Goal: Task Accomplishment & Management: Complete application form

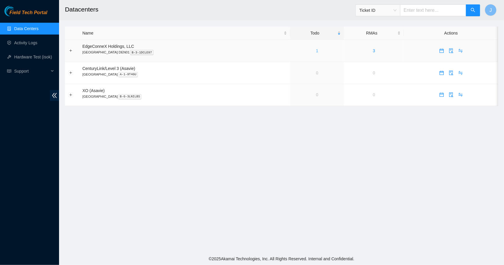
click at [316, 51] on link "1" at bounding box center [317, 50] width 2 height 5
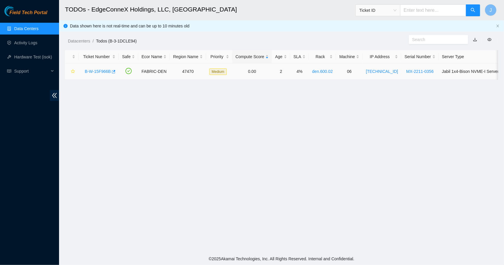
click at [98, 71] on link "B-W-15F966B" at bounding box center [98, 71] width 26 height 5
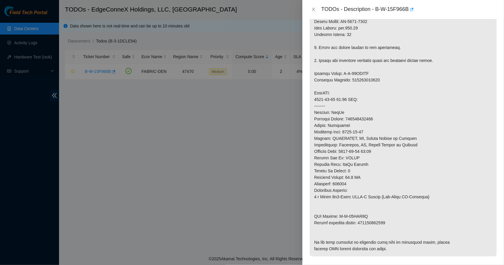
scroll to position [206, 0]
drag, startPoint x: 373, startPoint y: 24, endPoint x: 343, endPoint y: 25, distance: 29.8
click at [343, 25] on p at bounding box center [403, 79] width 187 height 353
copy p "MX-2210-0127"
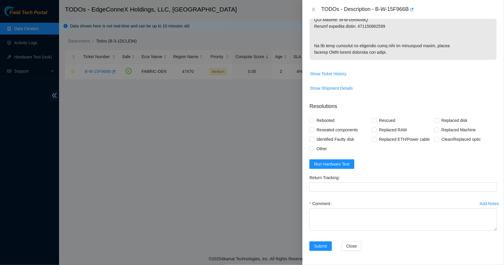
scroll to position [433, 0]
click at [386, 206] on div "Comment" at bounding box center [402, 203] width 187 height 9
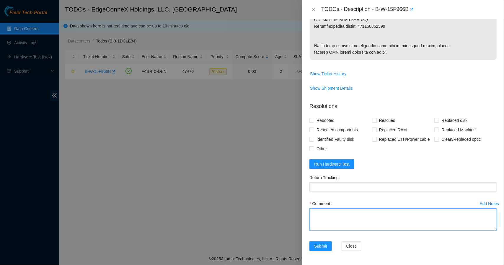
click at [382, 213] on textarea "Comment" at bounding box center [402, 219] width 187 height 22
paste textarea "MX-2210-0127"
type textarea "Replaced disk with MX-2210-0127. Rescued. Rebooted."
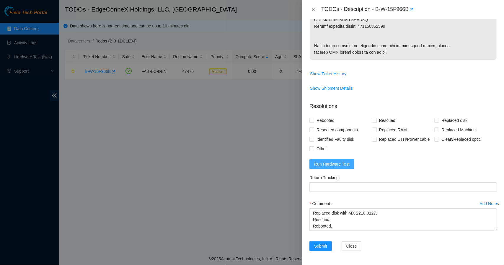
click at [344, 166] on span "Run Hardware Test" at bounding box center [331, 164] width 35 height 6
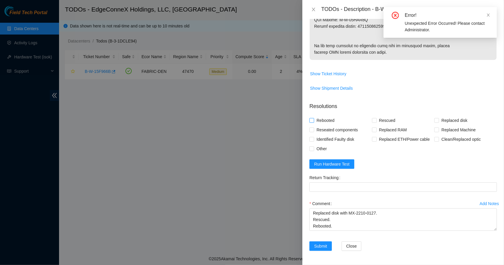
click at [312, 121] on input "Rebooted" at bounding box center [311, 120] width 4 height 4
checkbox input "true"
click at [377, 120] on span "Rescued" at bounding box center [387, 120] width 21 height 9
click at [376, 120] on input "Rescued" at bounding box center [374, 120] width 4 height 4
checkbox input "true"
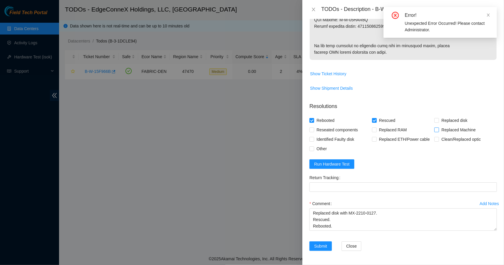
click at [434, 129] on input "Replaced Machine" at bounding box center [436, 130] width 4 height 4
checkbox input "true"
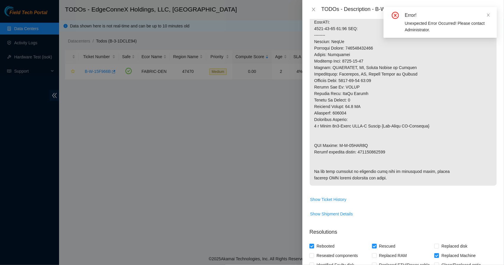
scroll to position [275, 0]
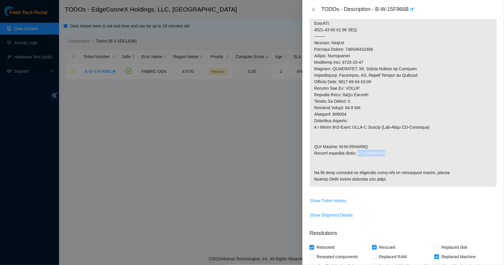
drag, startPoint x: 389, startPoint y: 157, endPoint x: 360, endPoint y: 157, distance: 29.2
click at [360, 157] on p at bounding box center [403, 10] width 187 height 353
copy p "417328427987"
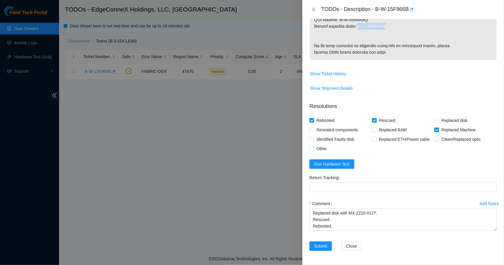
scroll to position [433, 0]
click at [434, 188] on Tracking "Return Tracking" at bounding box center [402, 186] width 187 height 9
paste Tracking "417328427987"
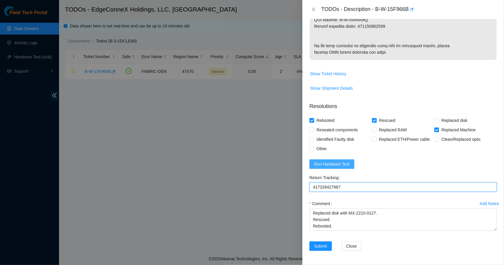
type Tracking "417328427987"
click at [347, 162] on span "Run Hardware Test" at bounding box center [331, 164] width 35 height 6
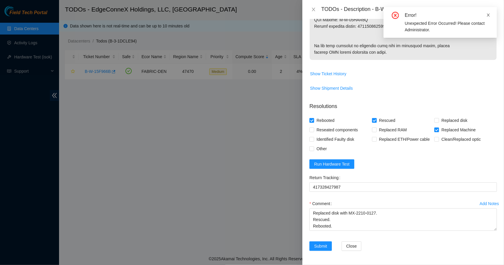
click at [488, 16] on icon "close" at bounding box center [488, 15] width 4 height 4
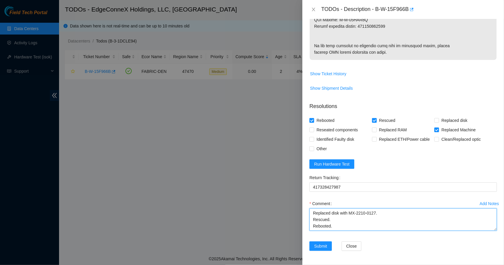
drag, startPoint x: 312, startPoint y: 212, endPoint x: 388, endPoint y: 225, distance: 76.6
click at [388, 225] on textarea "Replaced disk with MX-2210-0127. Rescued. Rebooted." at bounding box center [402, 219] width 187 height 22
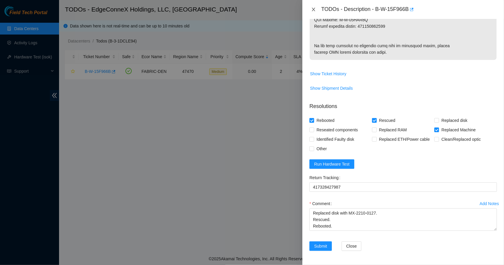
click at [314, 9] on icon "close" at bounding box center [313, 9] width 5 height 5
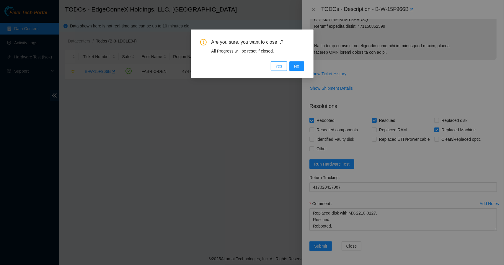
click at [280, 64] on span "Yes" at bounding box center [278, 66] width 7 height 6
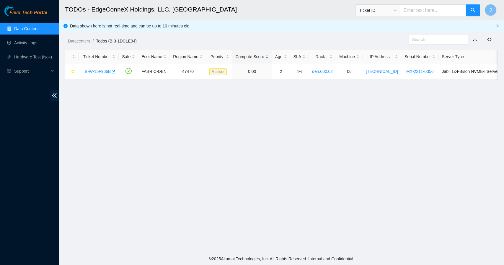
scroll to position [124, 0]
click at [100, 70] on link "B-W-15F966B" at bounding box center [98, 71] width 26 height 5
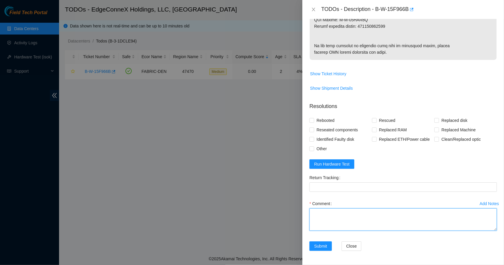
click at [323, 215] on textarea "Comment" at bounding box center [402, 219] width 187 height 22
paste textarea "Replaced disk with MX-2210-0127. Rescued. Rebooted."
type textarea "Replaced disk with MX-2210-0127. Rescued. Rebooted."
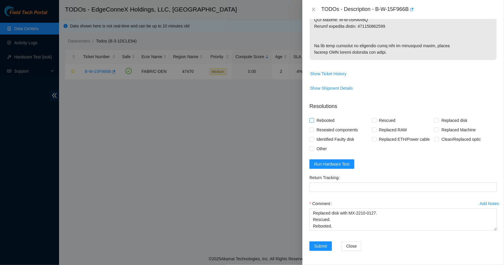
click at [313, 117] on label "Rebooted" at bounding box center [322, 120] width 27 height 9
click at [313, 118] on input "Rebooted" at bounding box center [311, 120] width 4 height 4
checkbox input "true"
click at [372, 120] on input "Rescued" at bounding box center [374, 120] width 4 height 4
checkbox input "true"
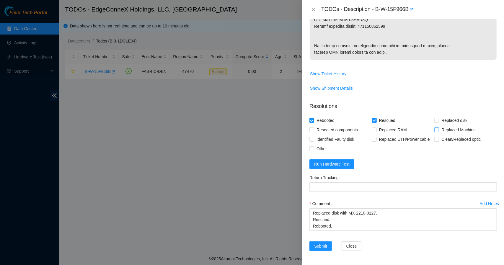
click at [434, 130] on input "Replaced Machine" at bounding box center [436, 130] width 4 height 4
checkbox input "true"
click at [342, 163] on span "Run Hardware Test" at bounding box center [331, 164] width 35 height 6
